Goal: Find specific page/section: Find specific page/section

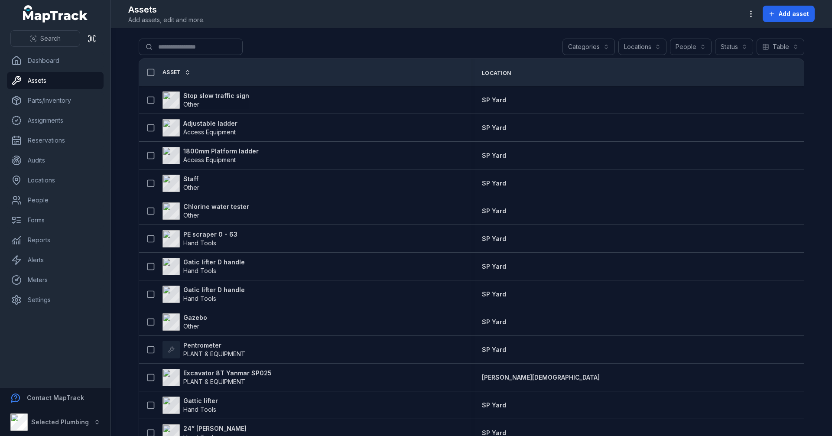
click at [601, 42] on div "Categories" at bounding box center [588, 47] width 52 height 16
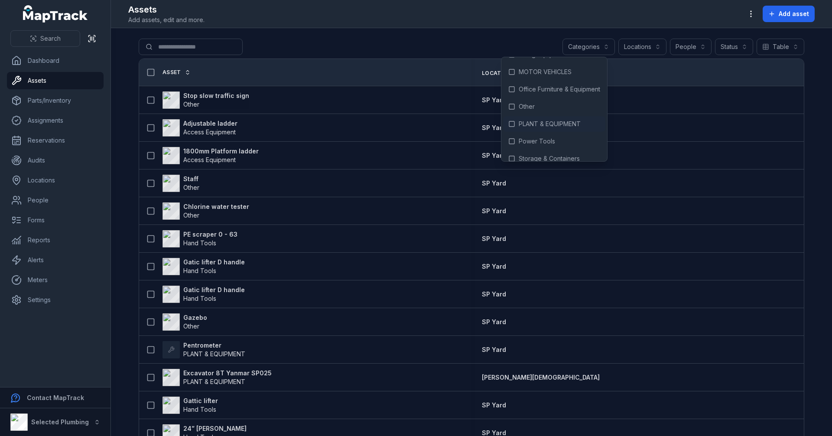
scroll to position [75, 0]
click at [542, 64] on span "MOTOR VEHICLES" at bounding box center [545, 63] width 53 height 9
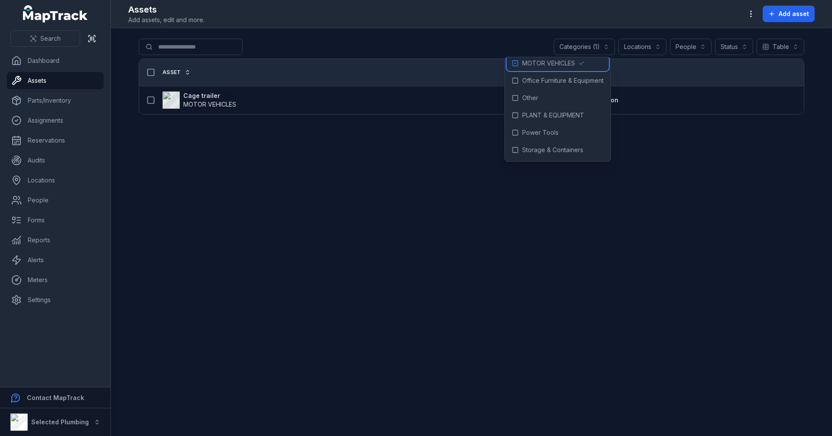
click at [542, 64] on span "MOTOR VEHICLES" at bounding box center [548, 63] width 53 height 9
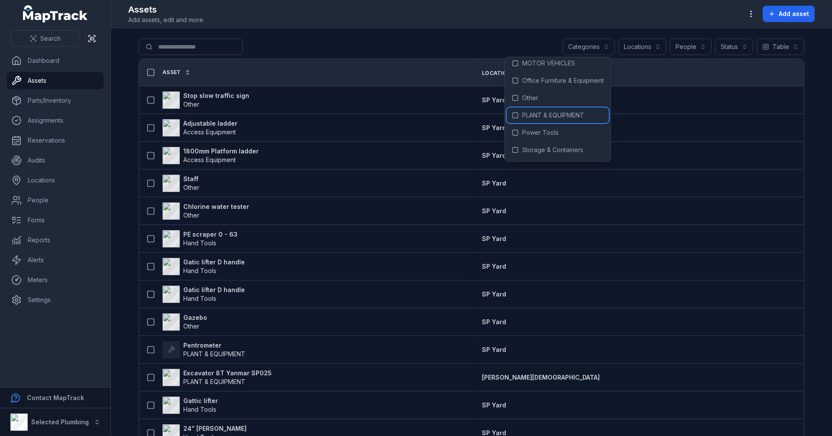
click at [551, 114] on span "PLANT & EQUIPMENT" at bounding box center [553, 115] width 62 height 9
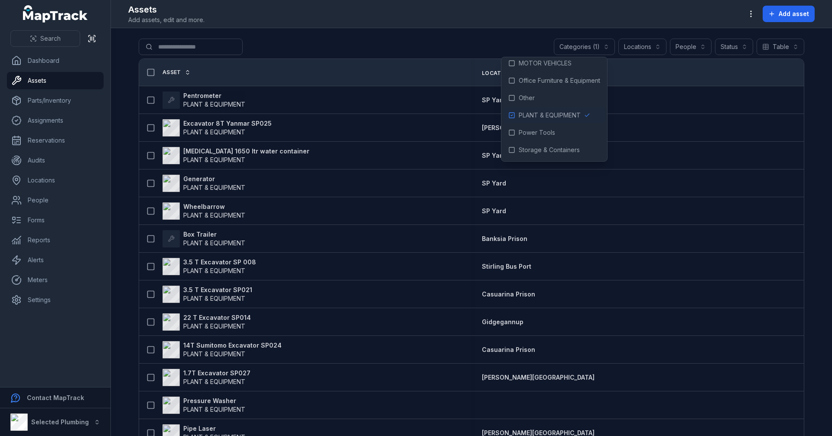
click at [336, 44] on div "**********" at bounding box center [472, 49] width 666 height 20
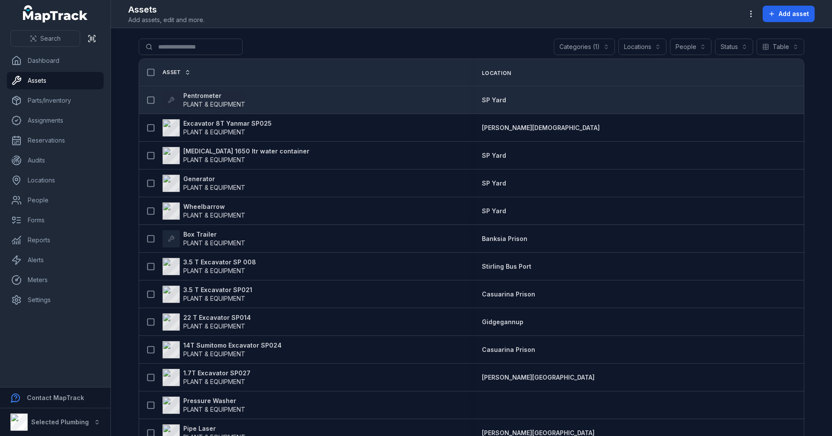
click at [200, 93] on strong "Pentrometer" at bounding box center [214, 95] width 62 height 9
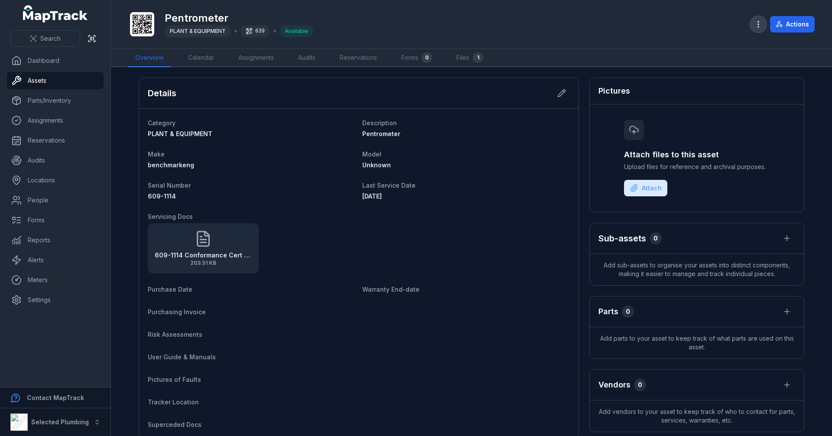
click at [758, 24] on circle "button" at bounding box center [758, 24] width 1 height 1
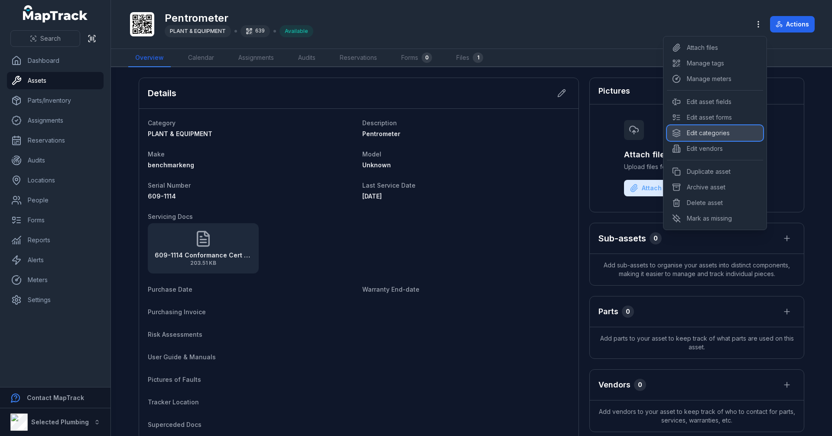
click at [731, 131] on div "Edit categories" at bounding box center [715, 133] width 96 height 16
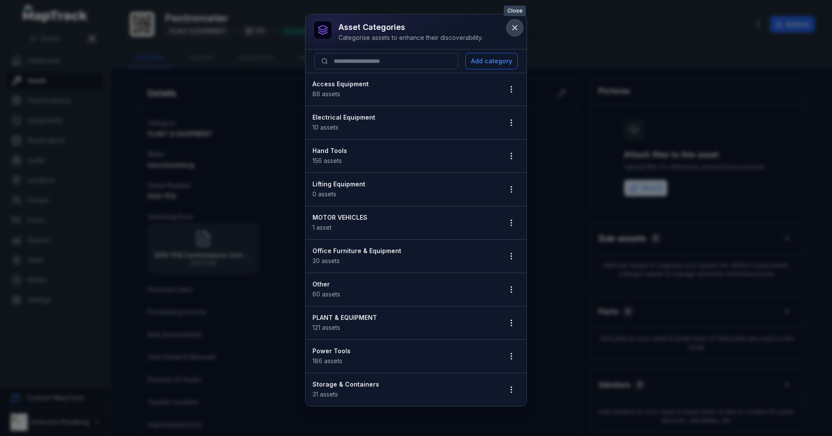
click at [513, 27] on icon at bounding box center [515, 28] width 4 height 4
